Goal: Task Accomplishment & Management: Manage account settings

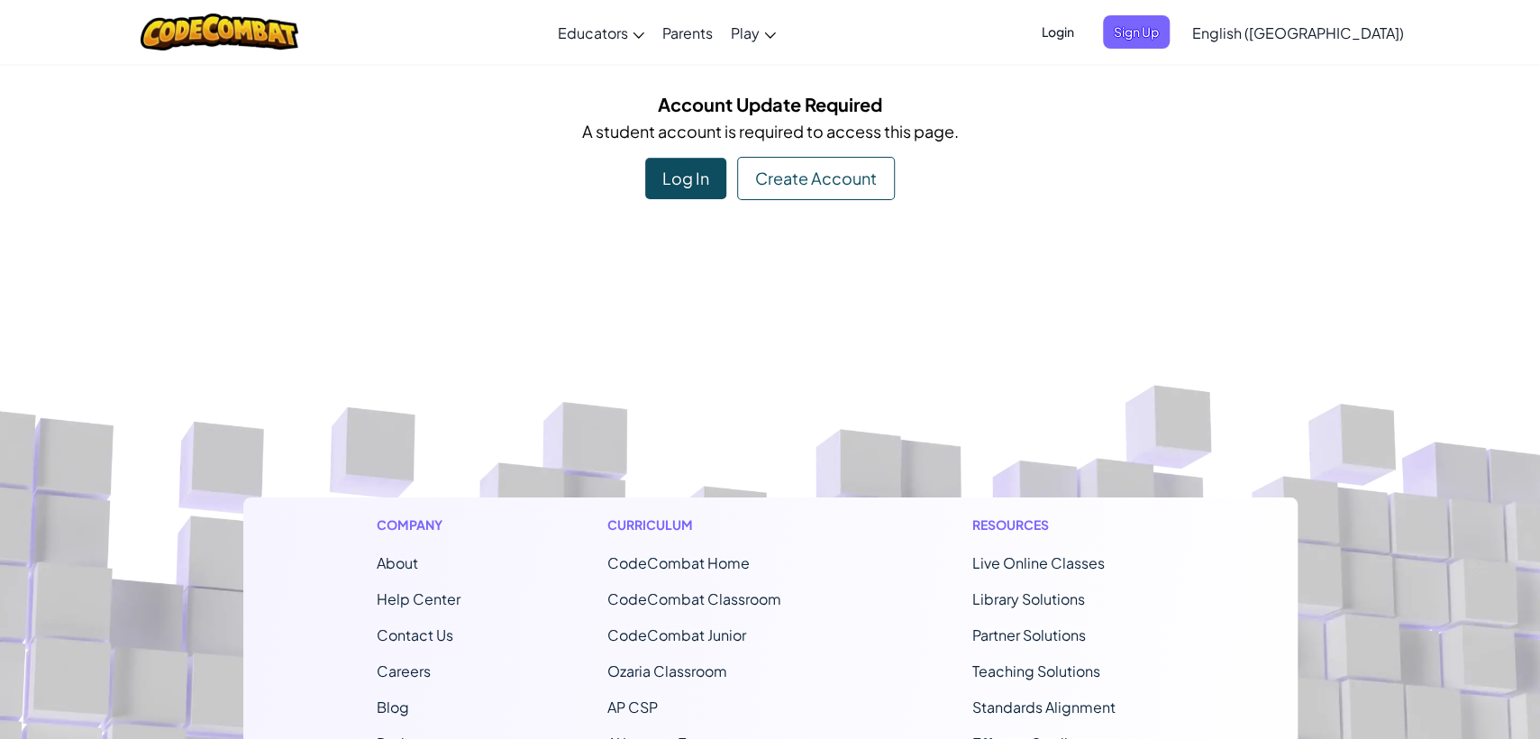
click at [1149, 50] on div "Login Sign Up English ([GEOGRAPHIC_DATA]) English ([GEOGRAPHIC_DATA]) English (…" at bounding box center [1217, 32] width 391 height 49
click at [1085, 40] on span "Login" at bounding box center [1058, 31] width 54 height 33
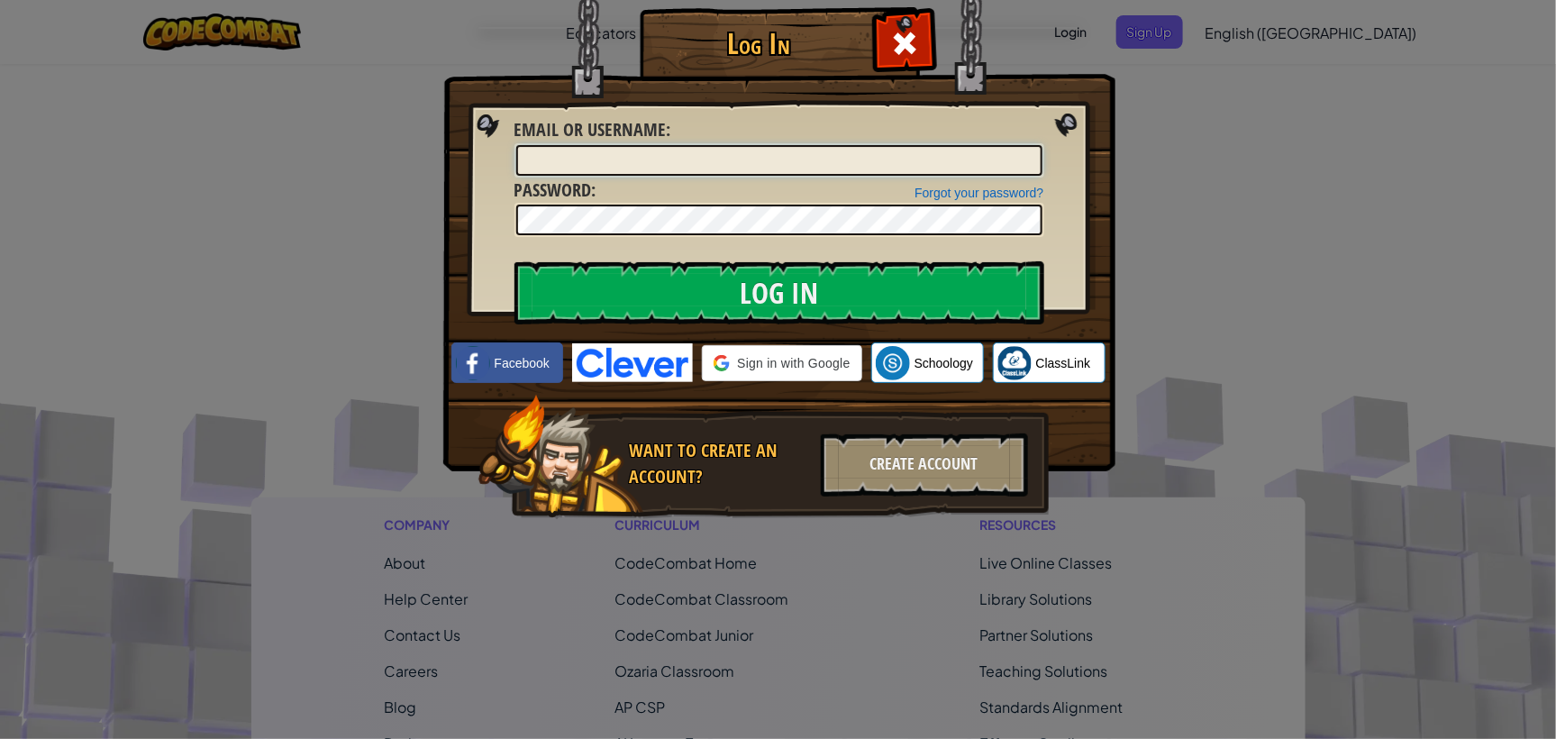
type input "[EMAIL_ADDRESS][DOMAIN_NAME]"
